Goal: Complete application form

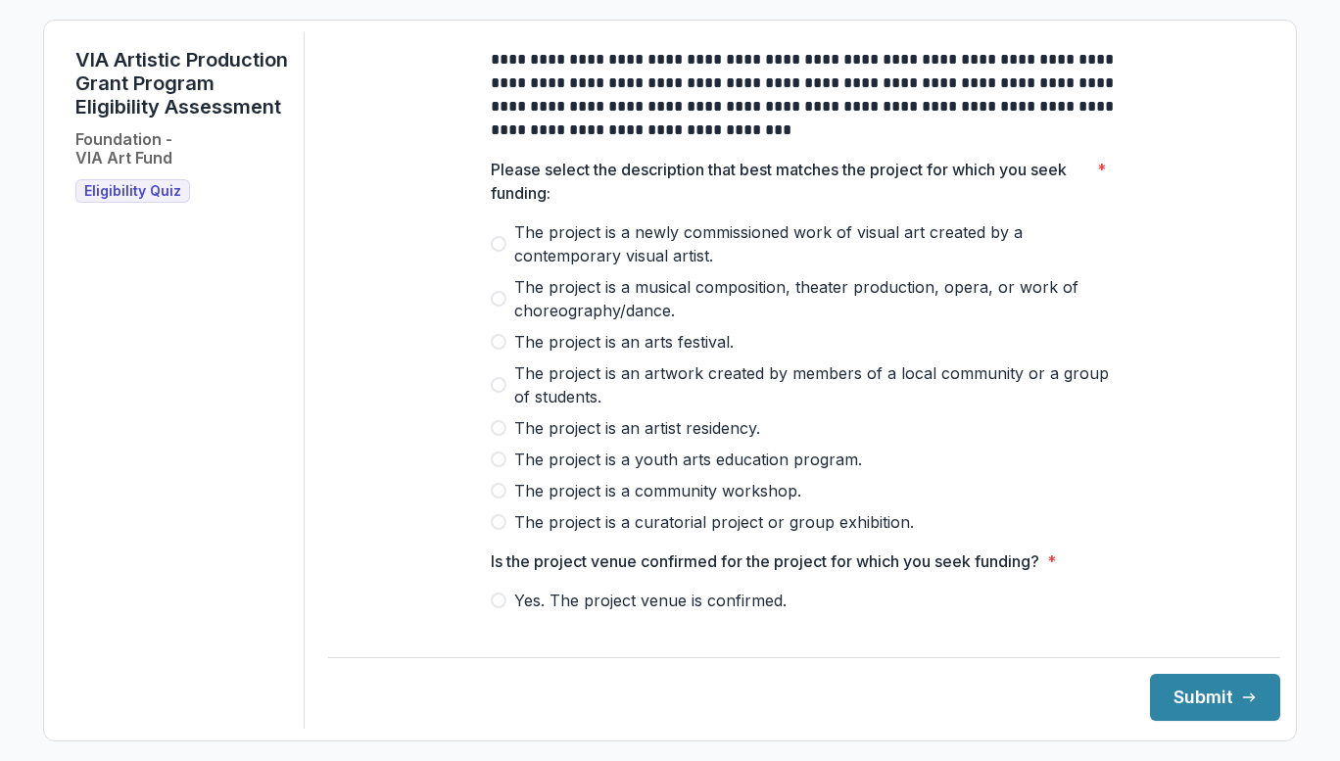
click at [698, 353] on span "The project is an arts festival." at bounding box center [623, 342] width 219 height 24
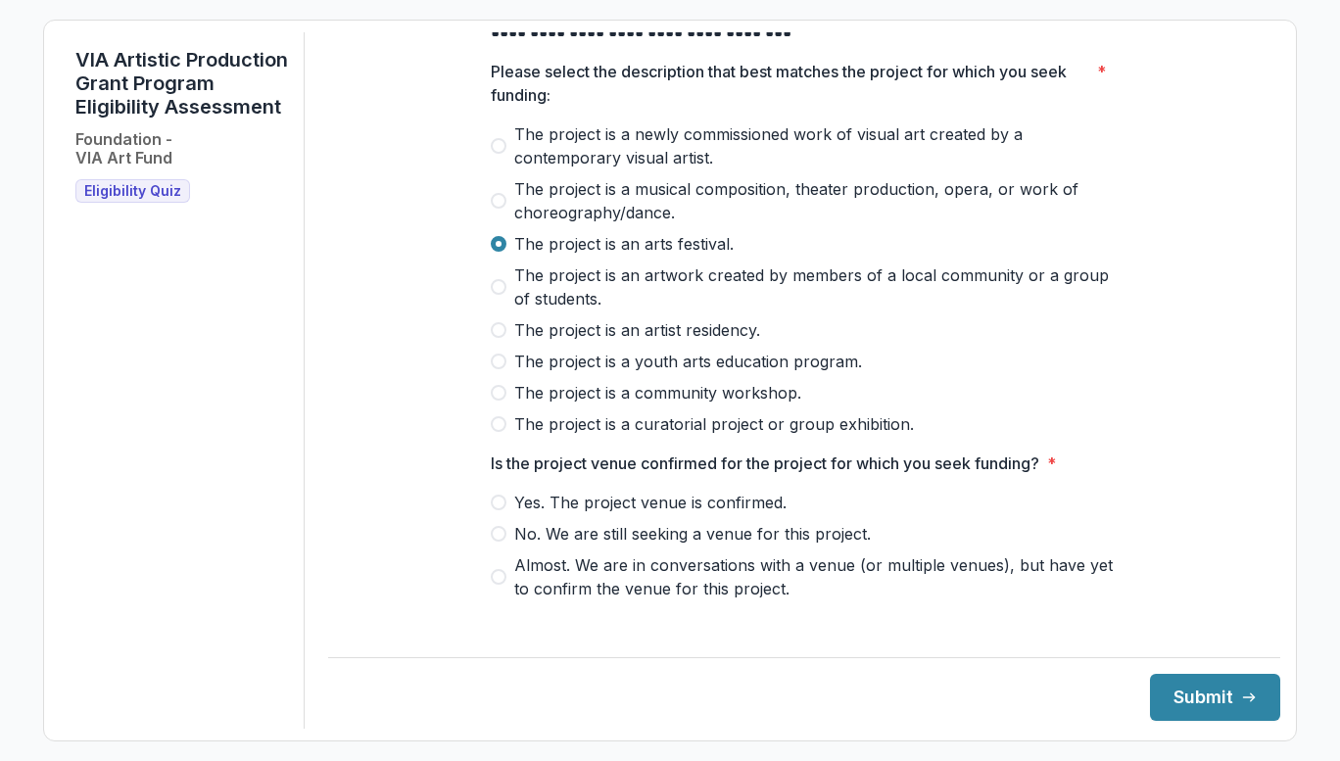
click at [773, 373] on span "The project is a youth arts education program." at bounding box center [688, 362] width 348 height 24
click at [773, 405] on span "The project is a community workshop." at bounding box center [657, 393] width 287 height 24
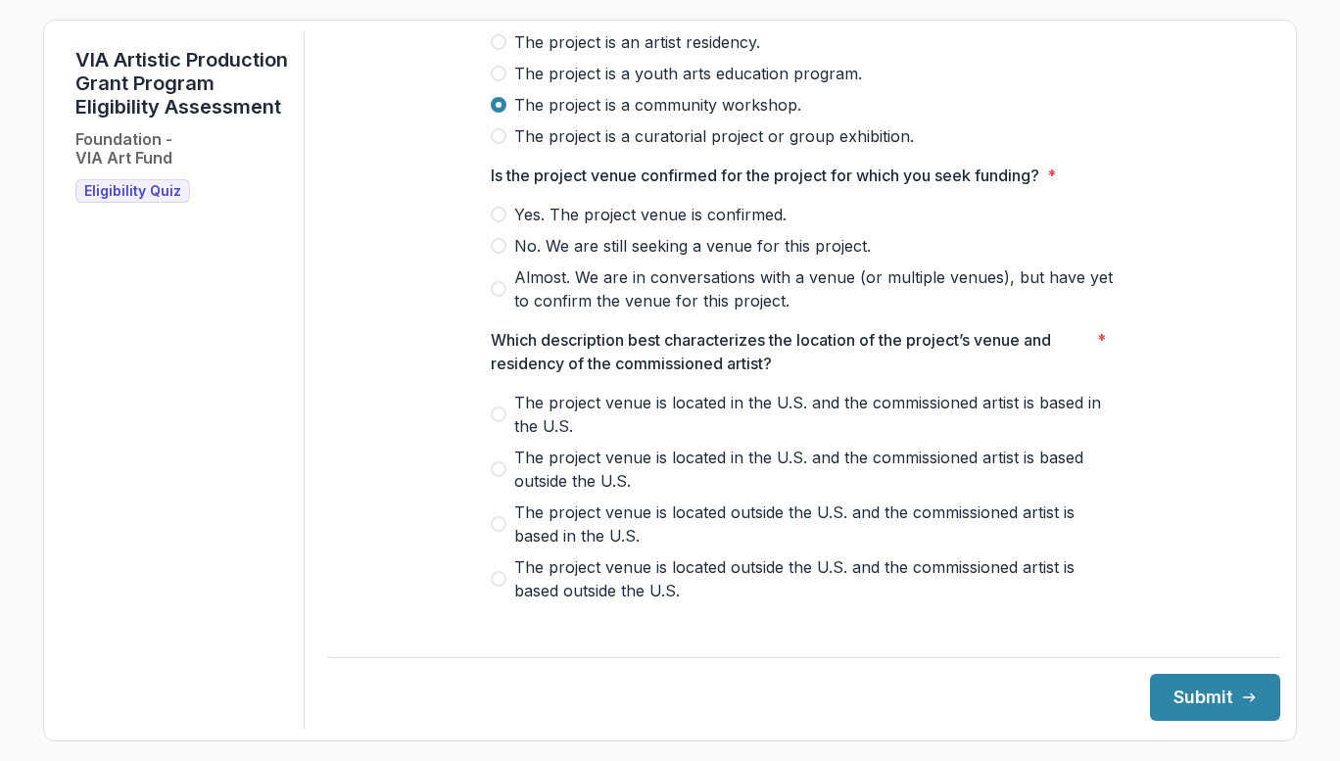
scroll to position [392, 0]
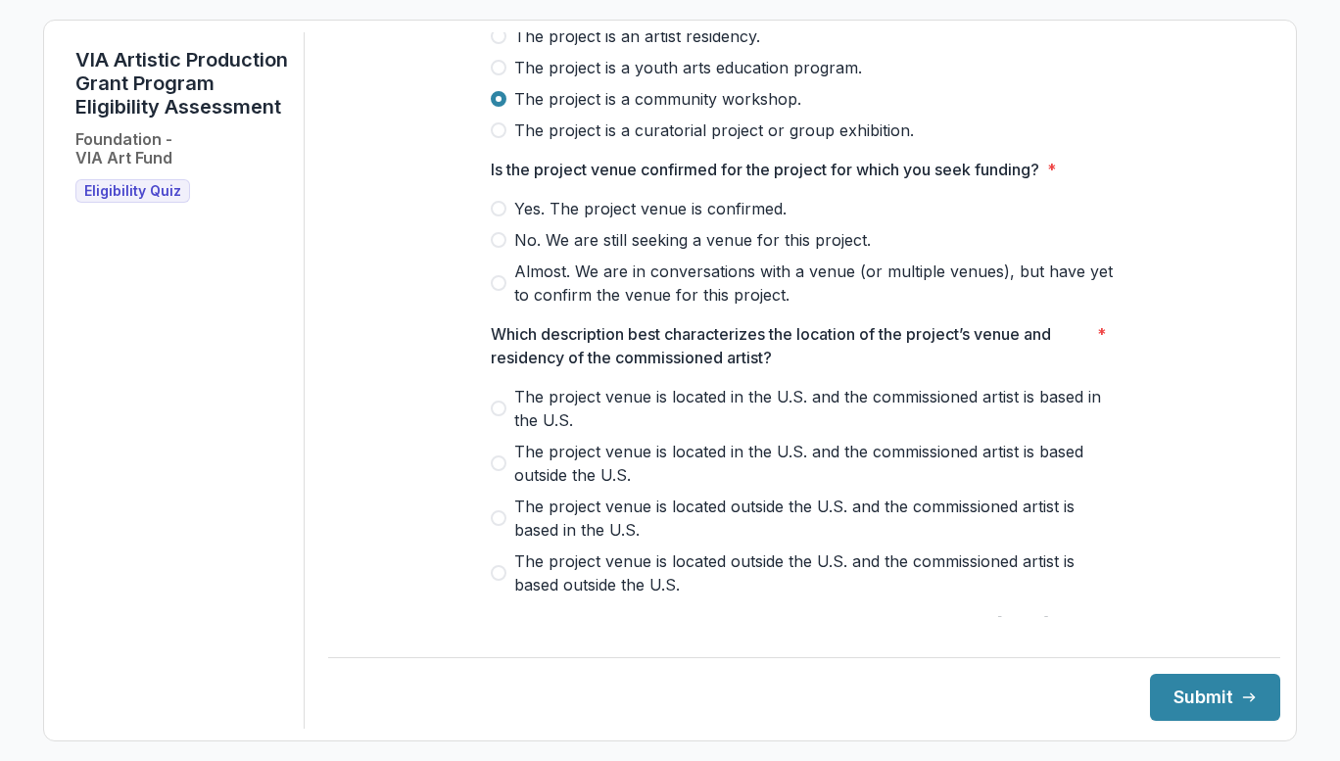
click at [672, 220] on span "Yes. The project venue is confirmed." at bounding box center [650, 209] width 272 height 24
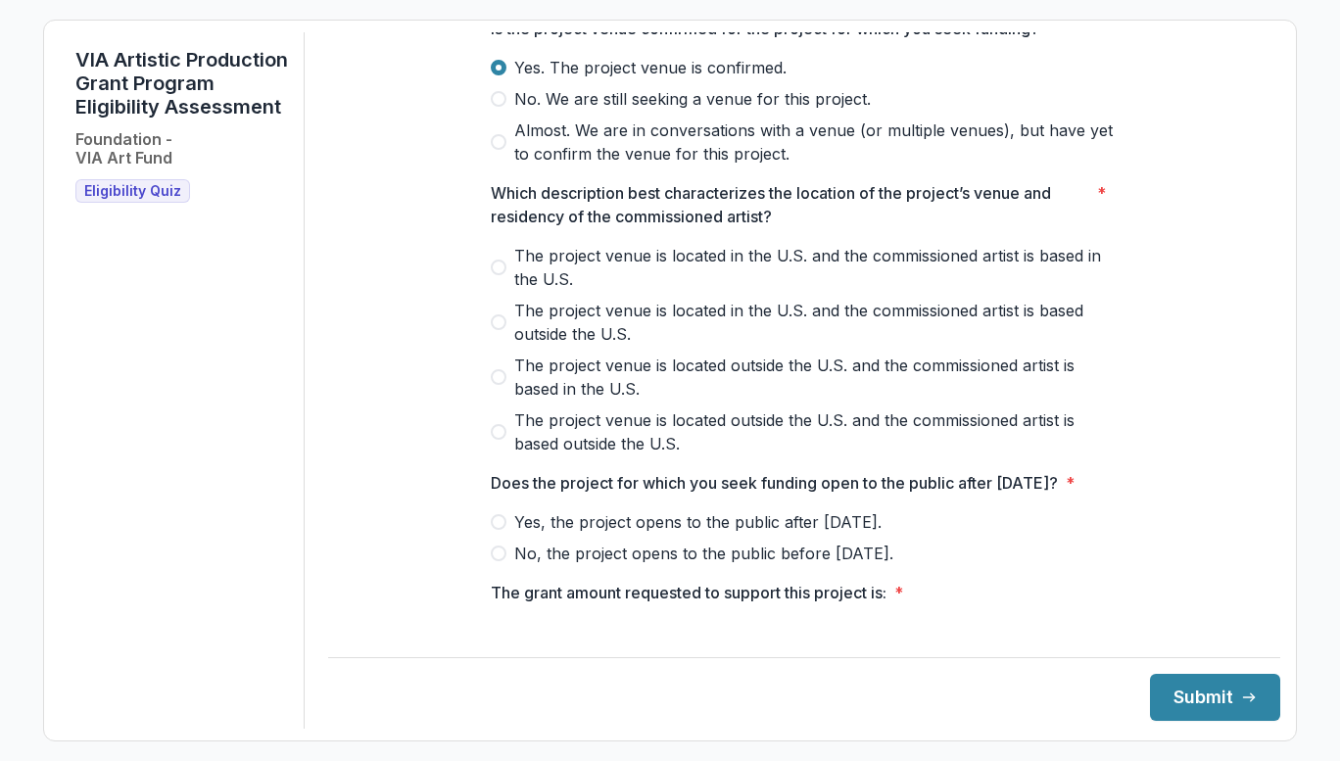
scroll to position [588, 0]
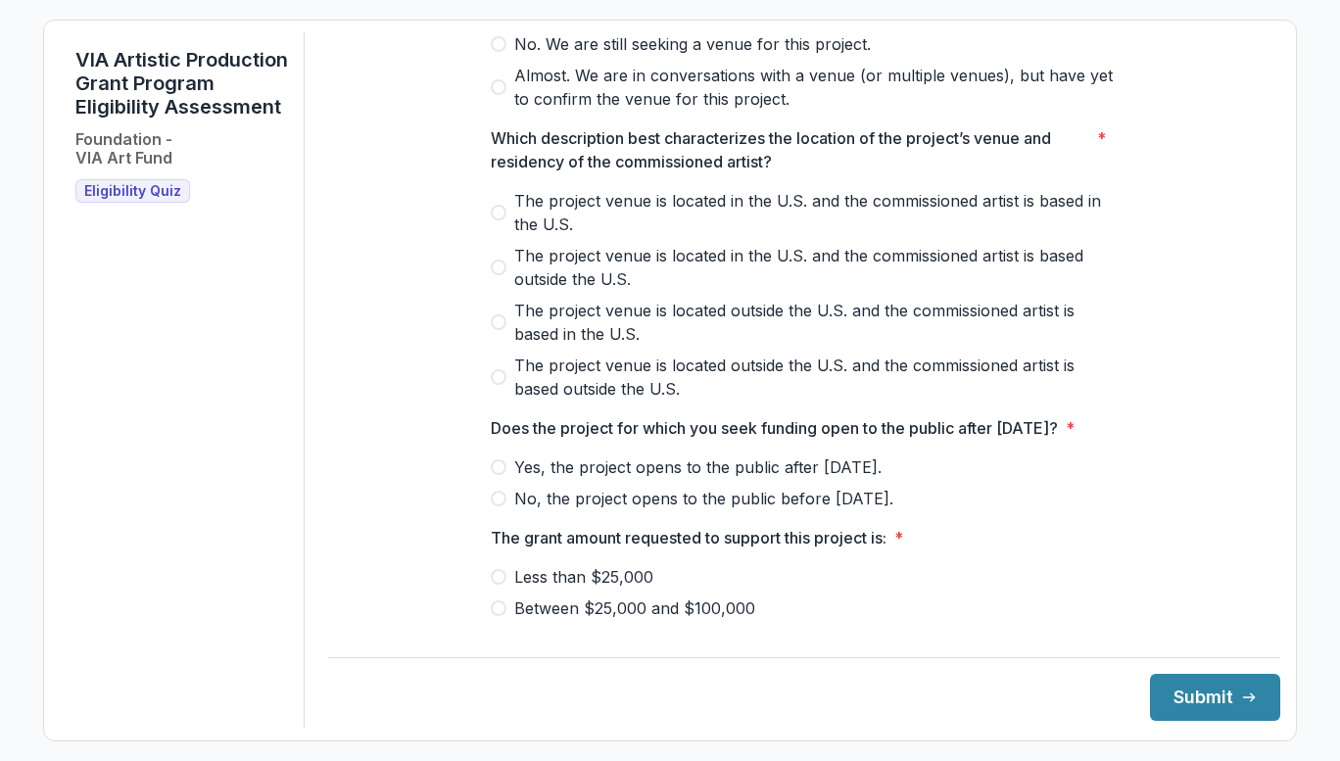
click at [491, 235] on label "The project venue is located in the U.S. and the commissioned artist is based i…" at bounding box center [804, 212] width 627 height 47
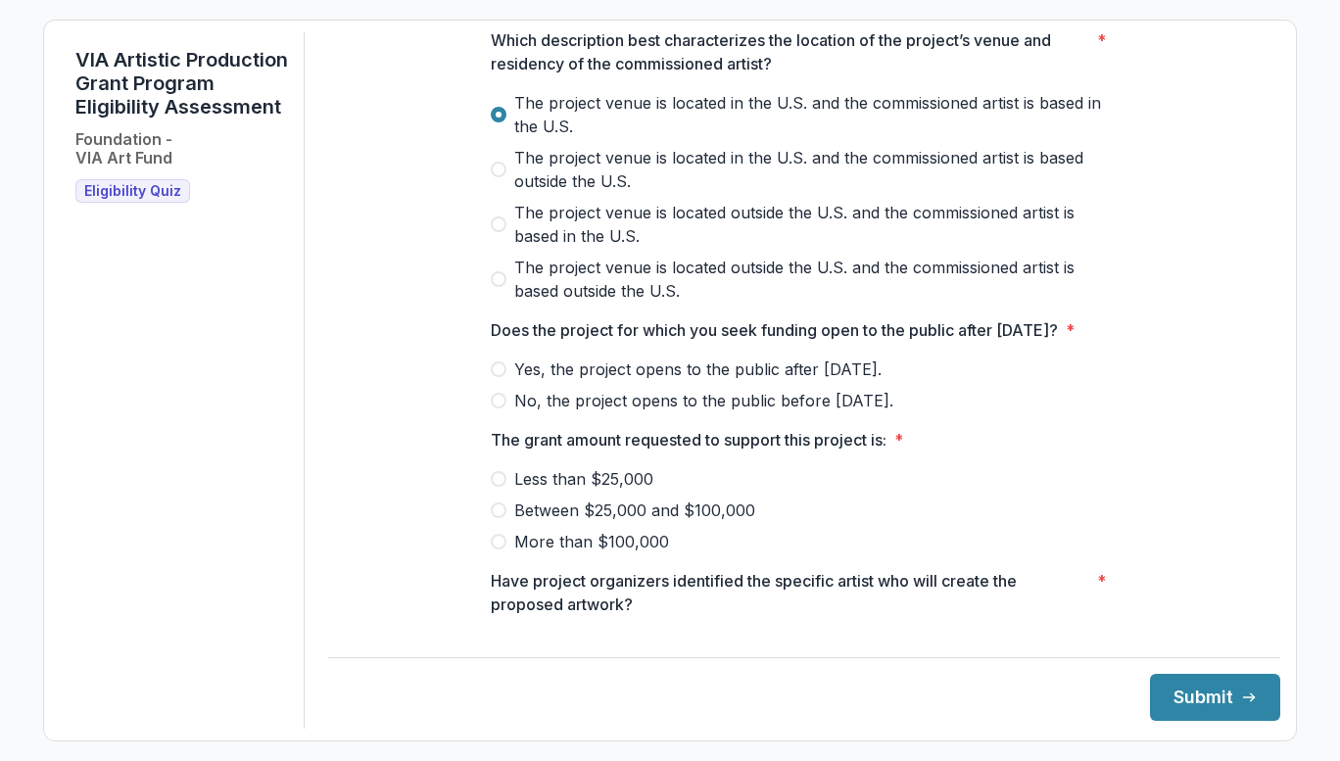
click at [534, 381] on span "Yes, the project opens to the public after [DATE]." at bounding box center [697, 369] width 367 height 24
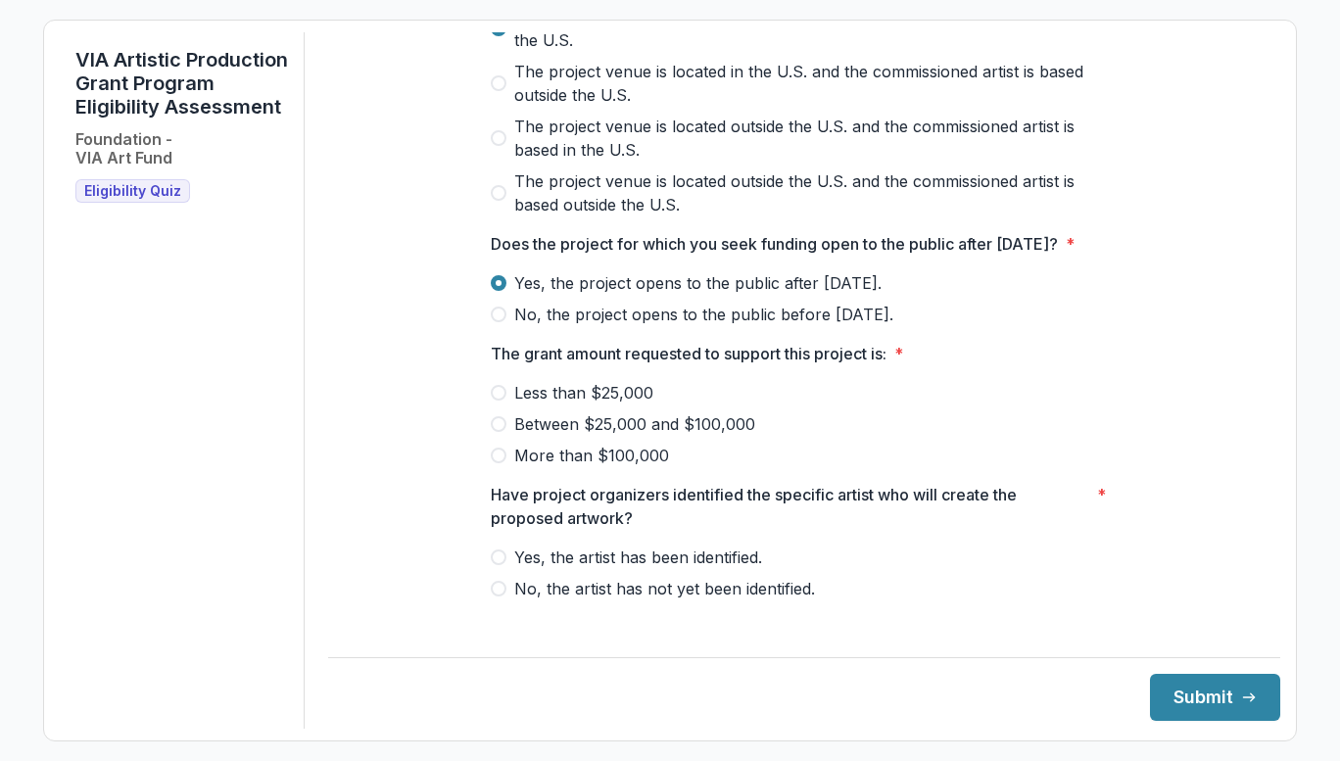
scroll to position [784, 0]
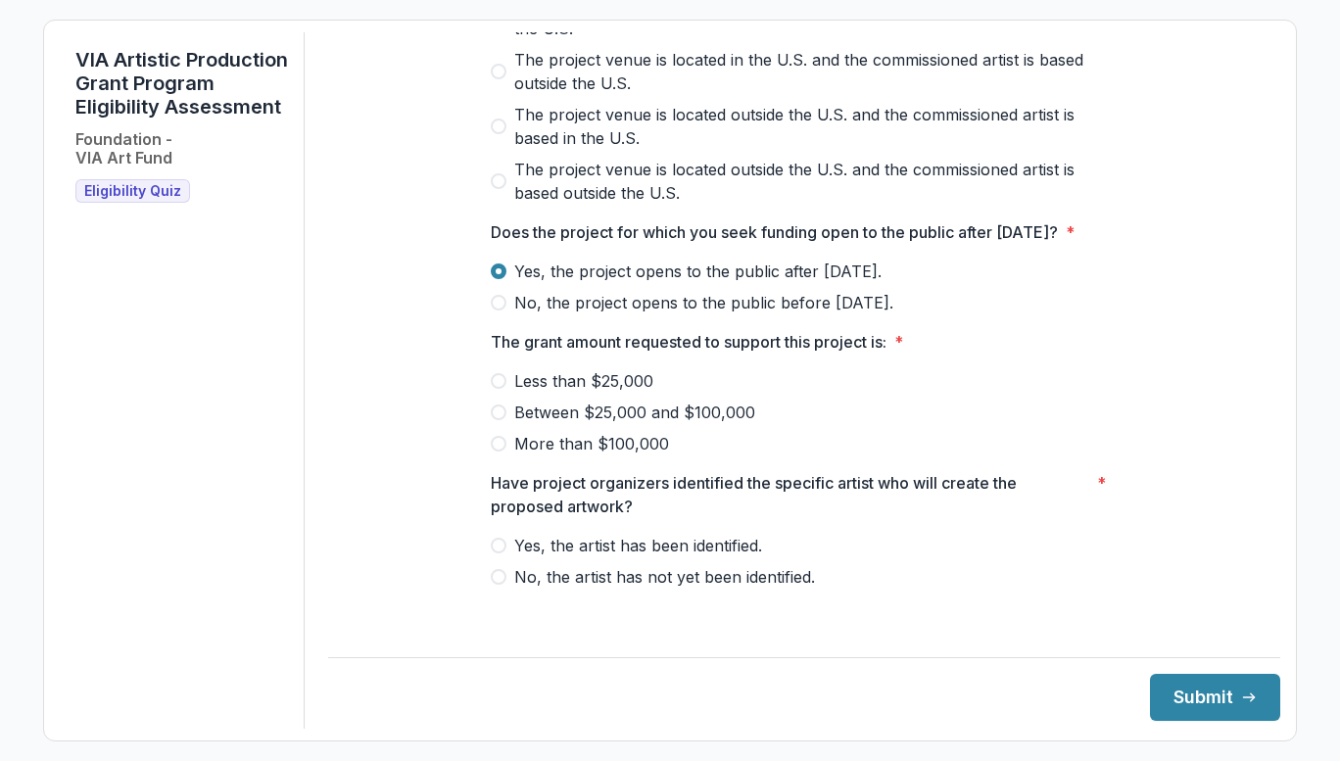
click at [602, 424] on span "Between $25,000 and $100,000" at bounding box center [634, 413] width 241 height 24
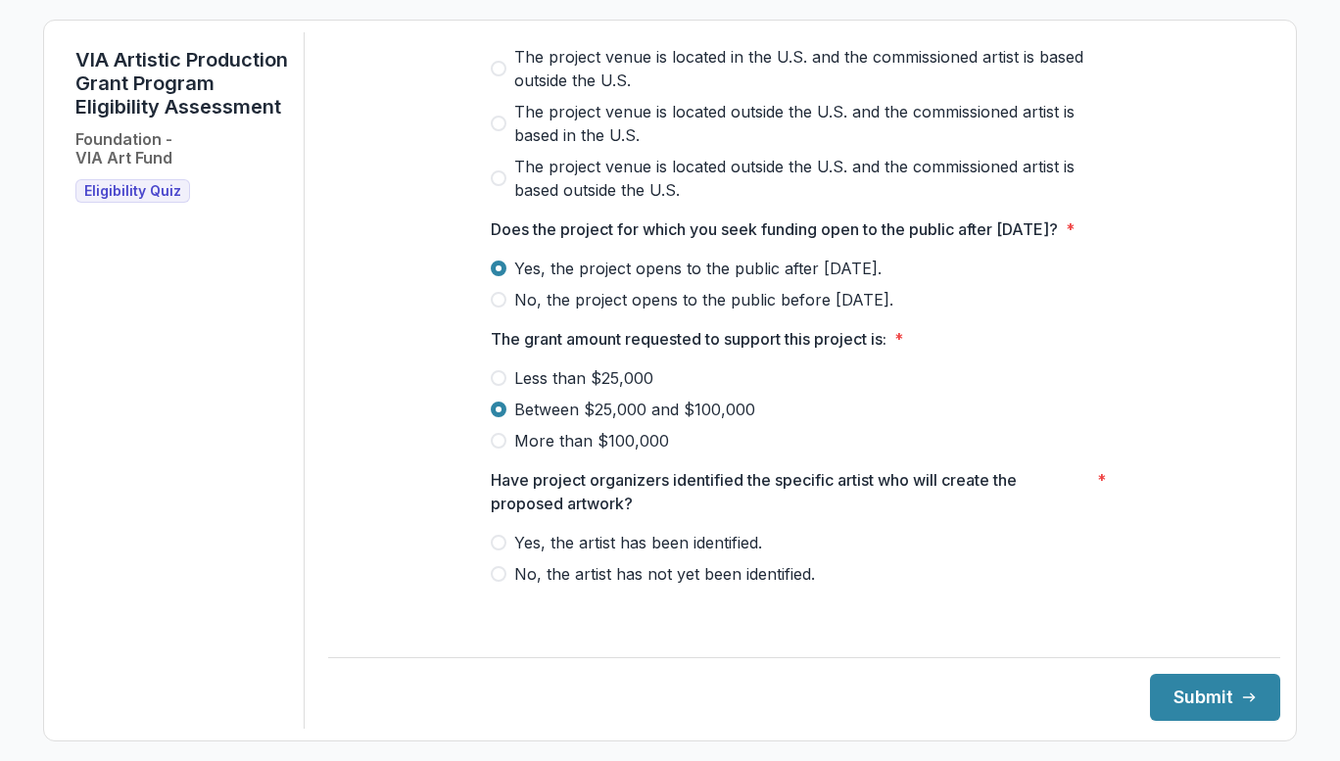
scroll to position [810, 0]
click at [600, 586] on span "No, the artist has not yet been identified." at bounding box center [664, 574] width 301 height 24
click at [1228, 679] on button "Submit" at bounding box center [1215, 697] width 130 height 47
